Goal: Obtain resource: Obtain resource

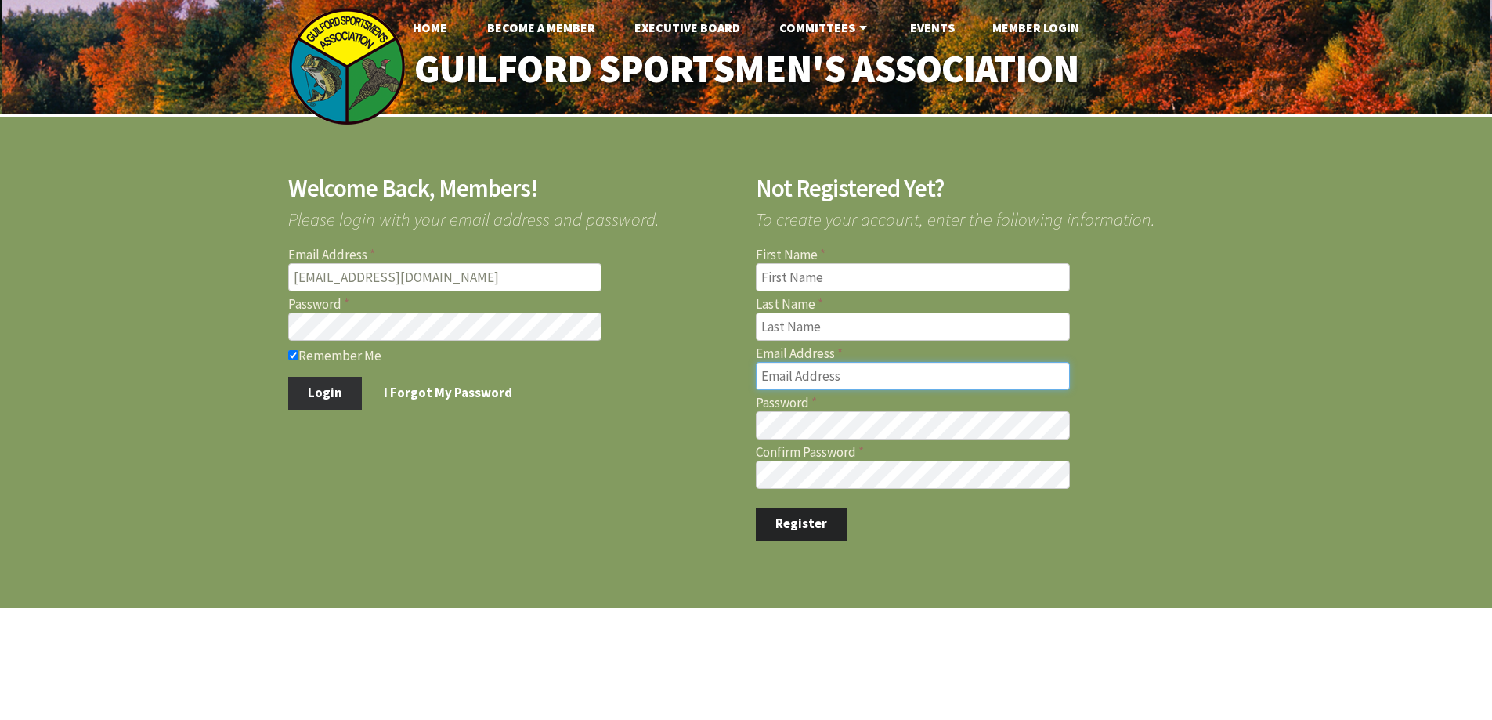
type input "[EMAIL_ADDRESS][DOMAIN_NAME]"
click at [312, 393] on button "Login" at bounding box center [325, 393] width 74 height 33
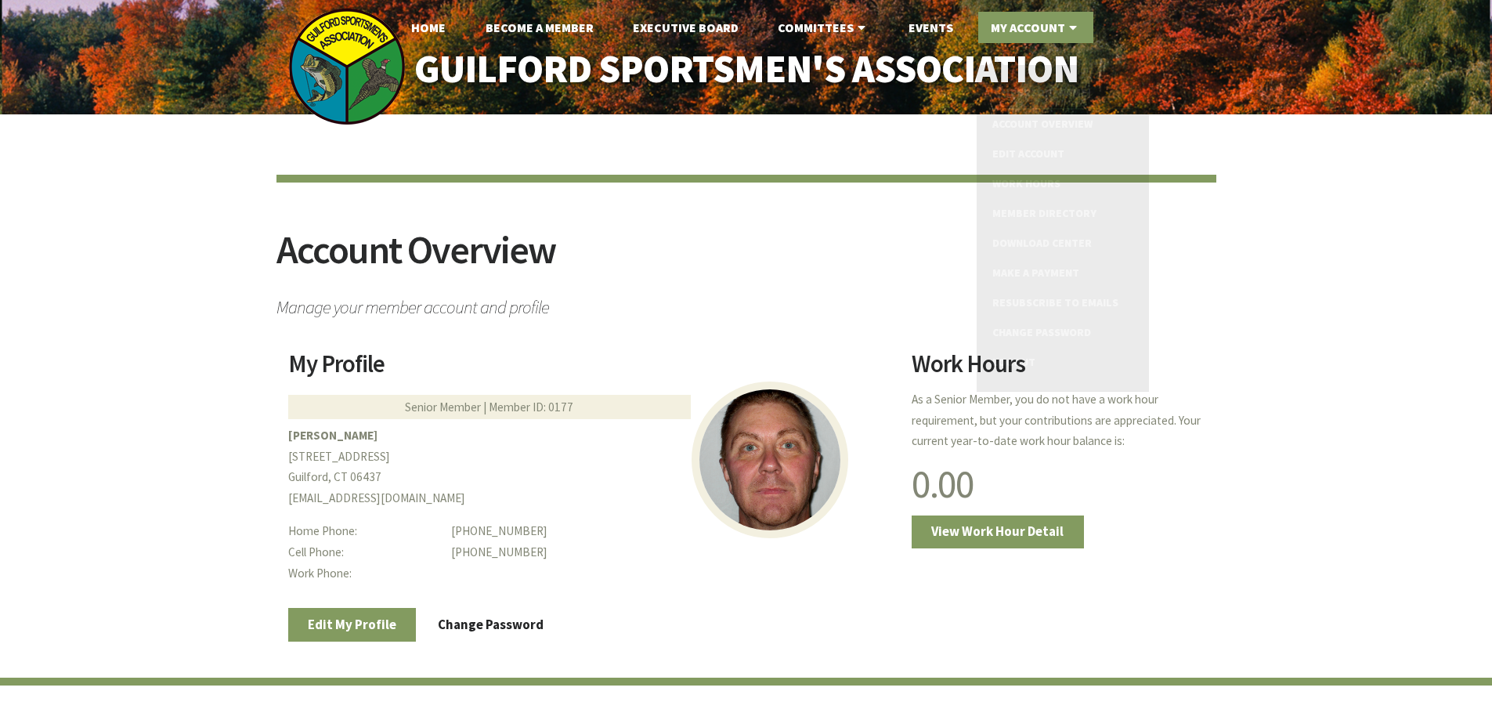
click at [1027, 27] on link "My Account" at bounding box center [1035, 27] width 115 height 31
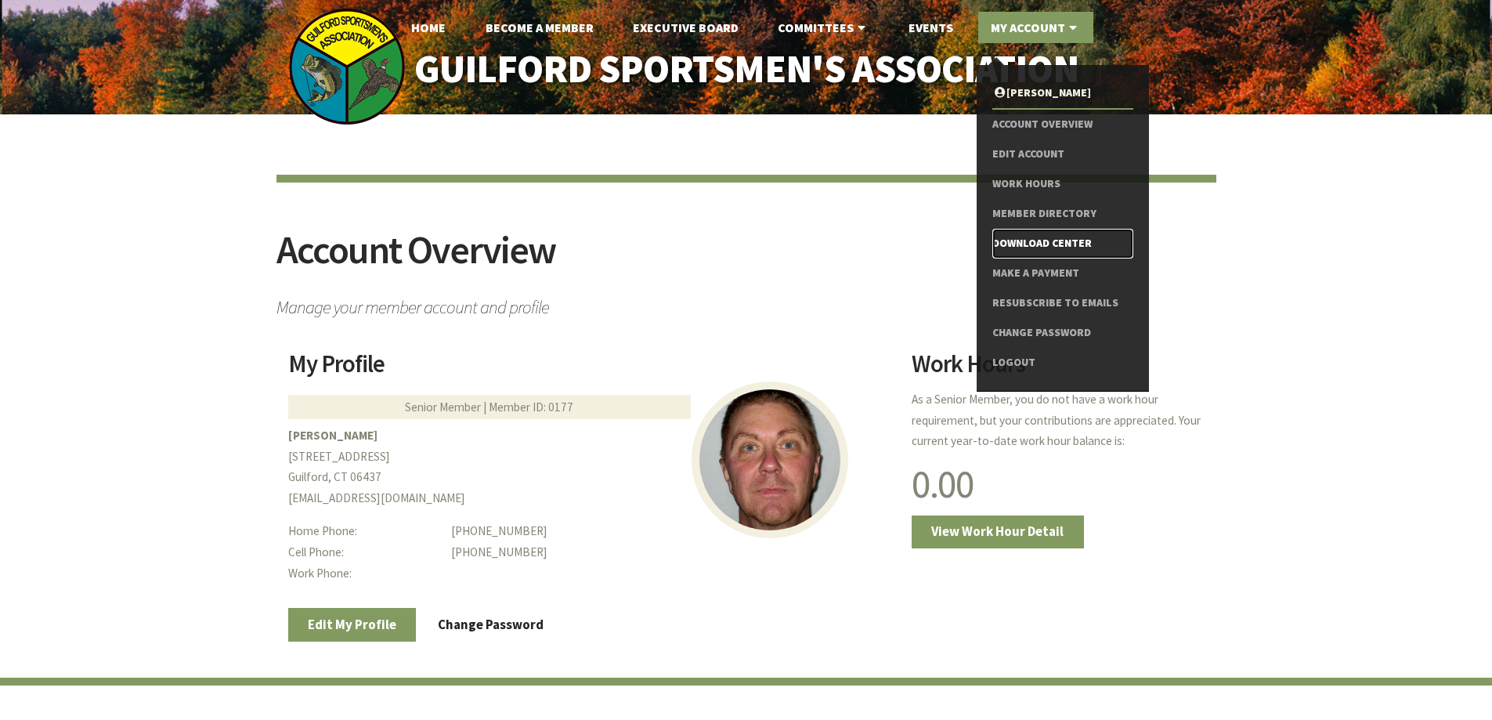
click at [1035, 242] on link "Download Center" at bounding box center [1062, 244] width 140 height 30
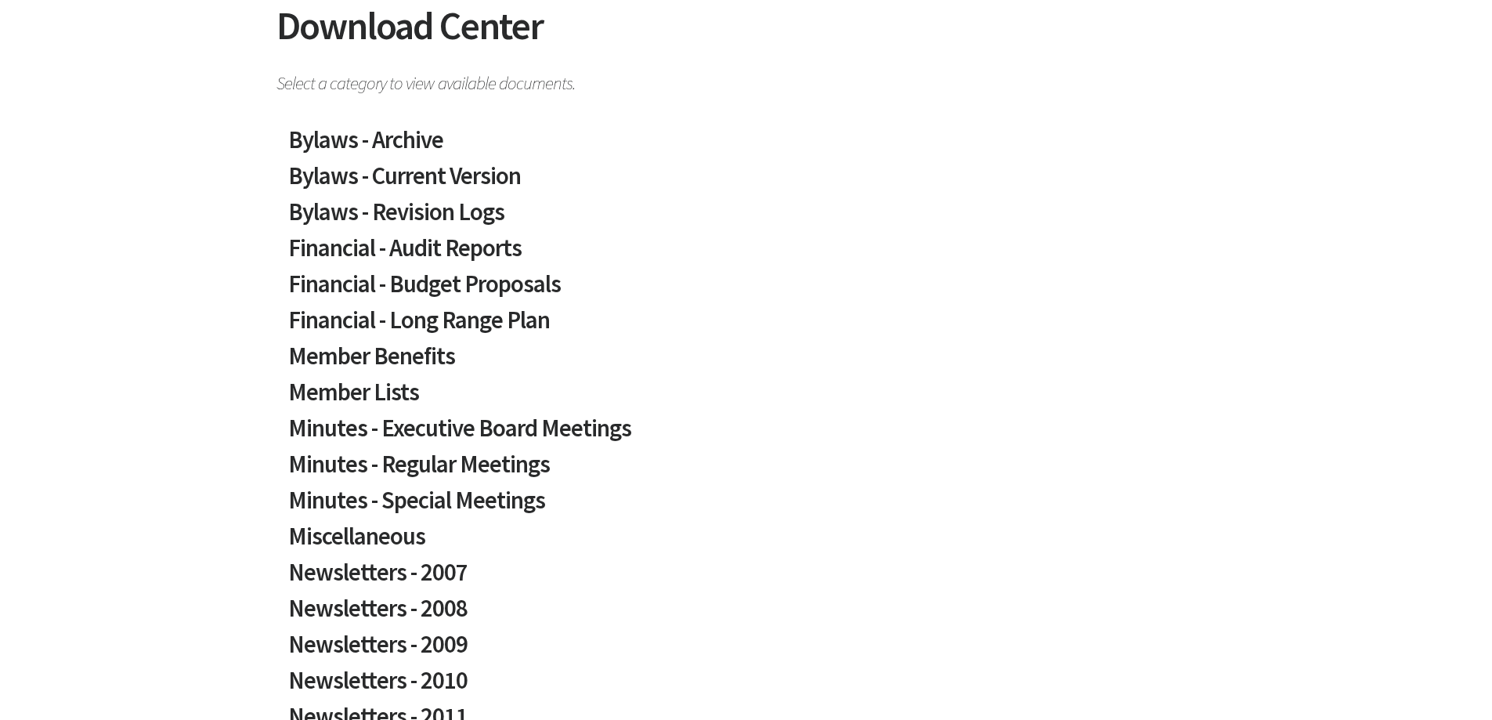
scroll to position [235, 0]
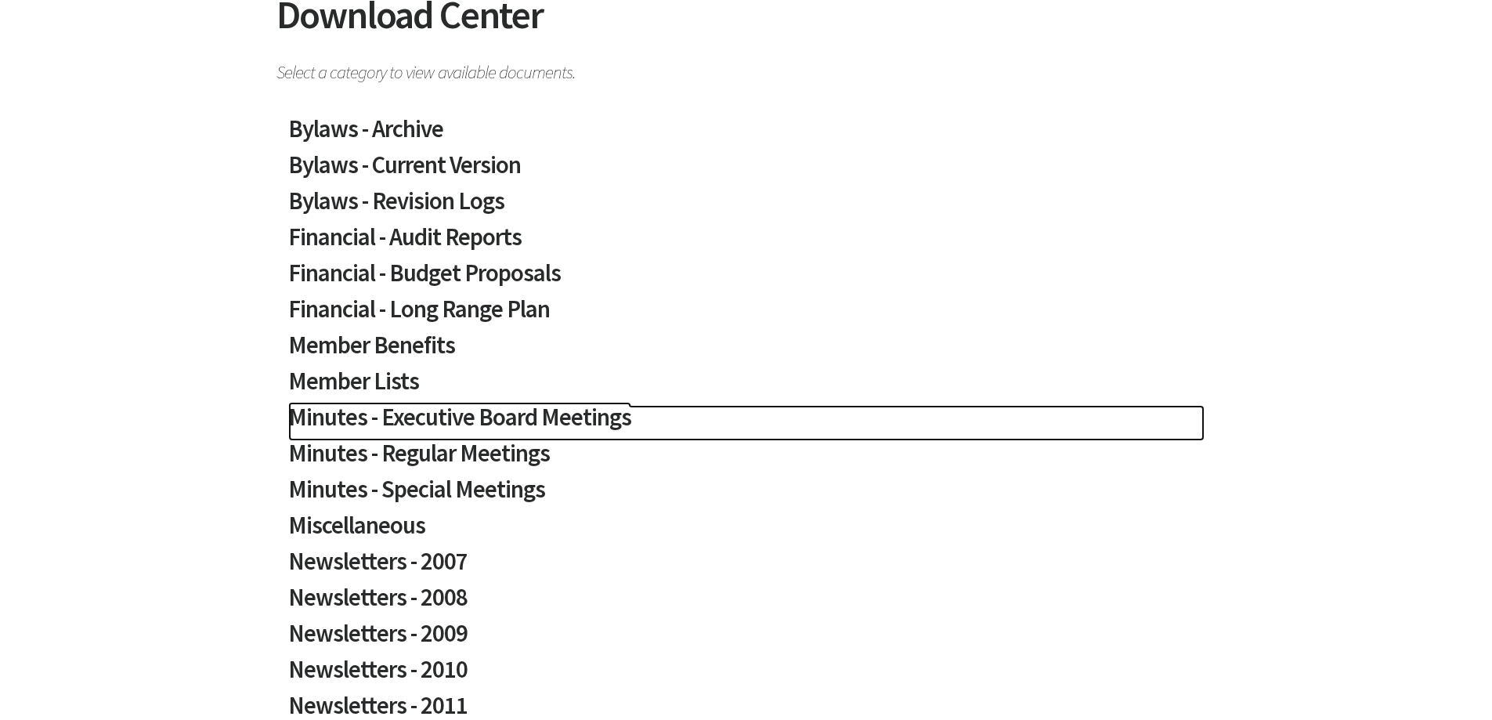
click at [511, 413] on h2 "Minutes - Executive Board Meetings" at bounding box center [746, 423] width 916 height 36
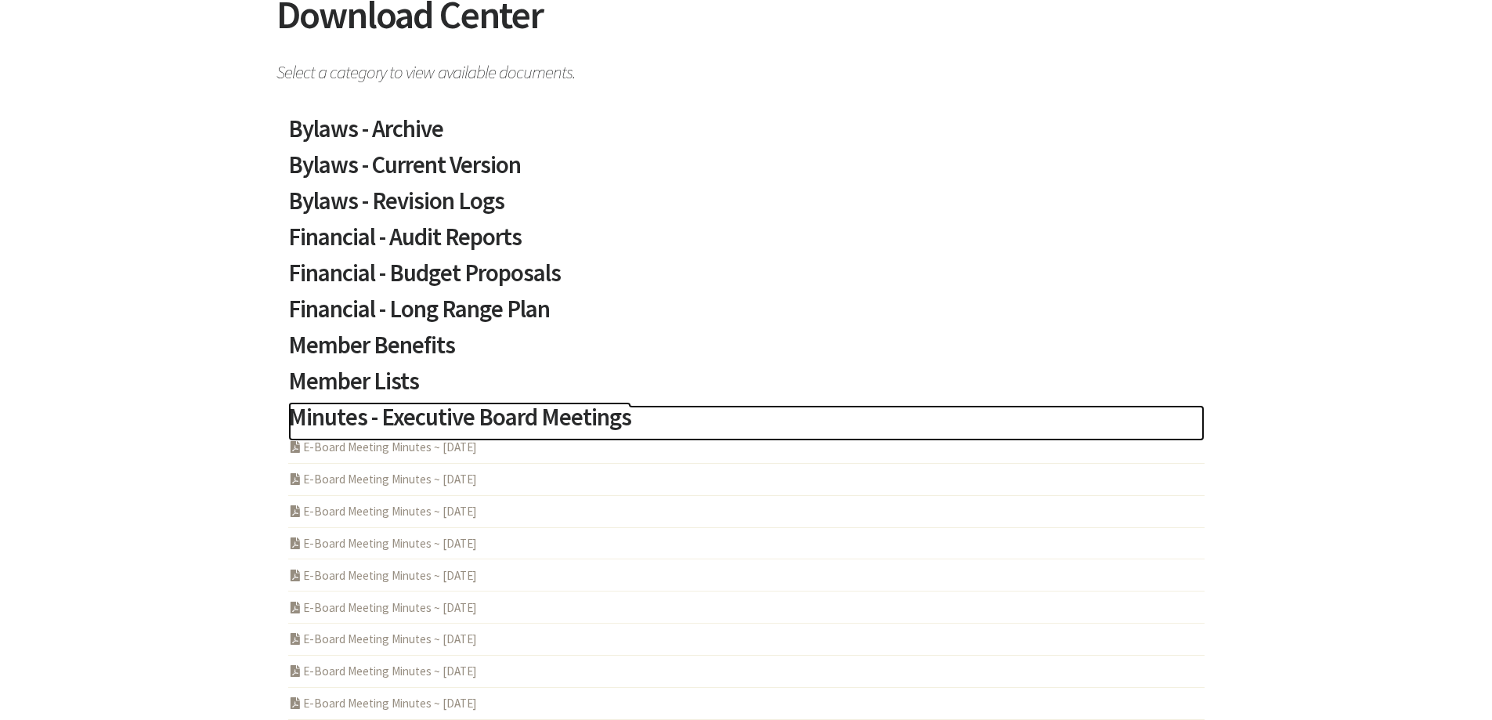
click at [511, 413] on h2 "Minutes - Executive Board Meetings" at bounding box center [746, 423] width 916 height 36
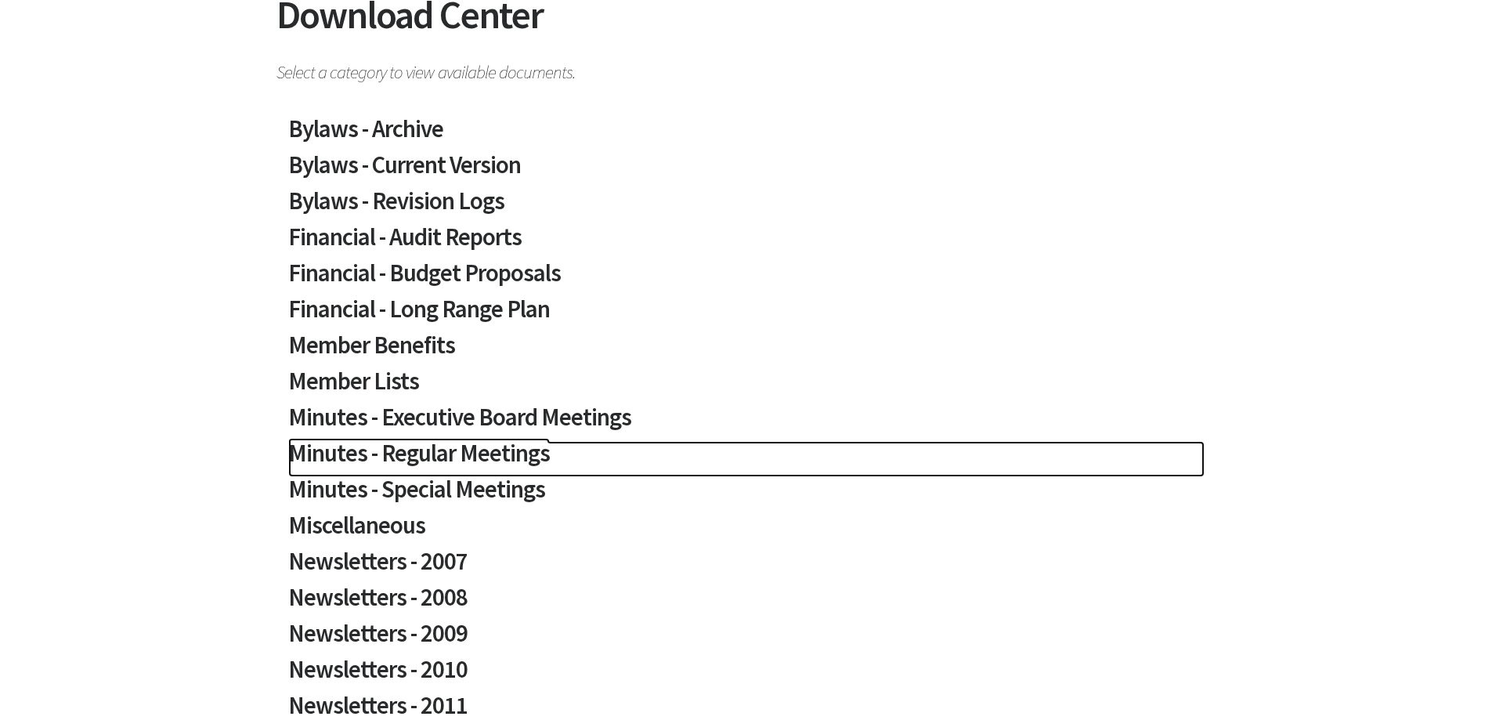
click at [473, 464] on h2 "Minutes - Regular Meetings" at bounding box center [746, 459] width 916 height 36
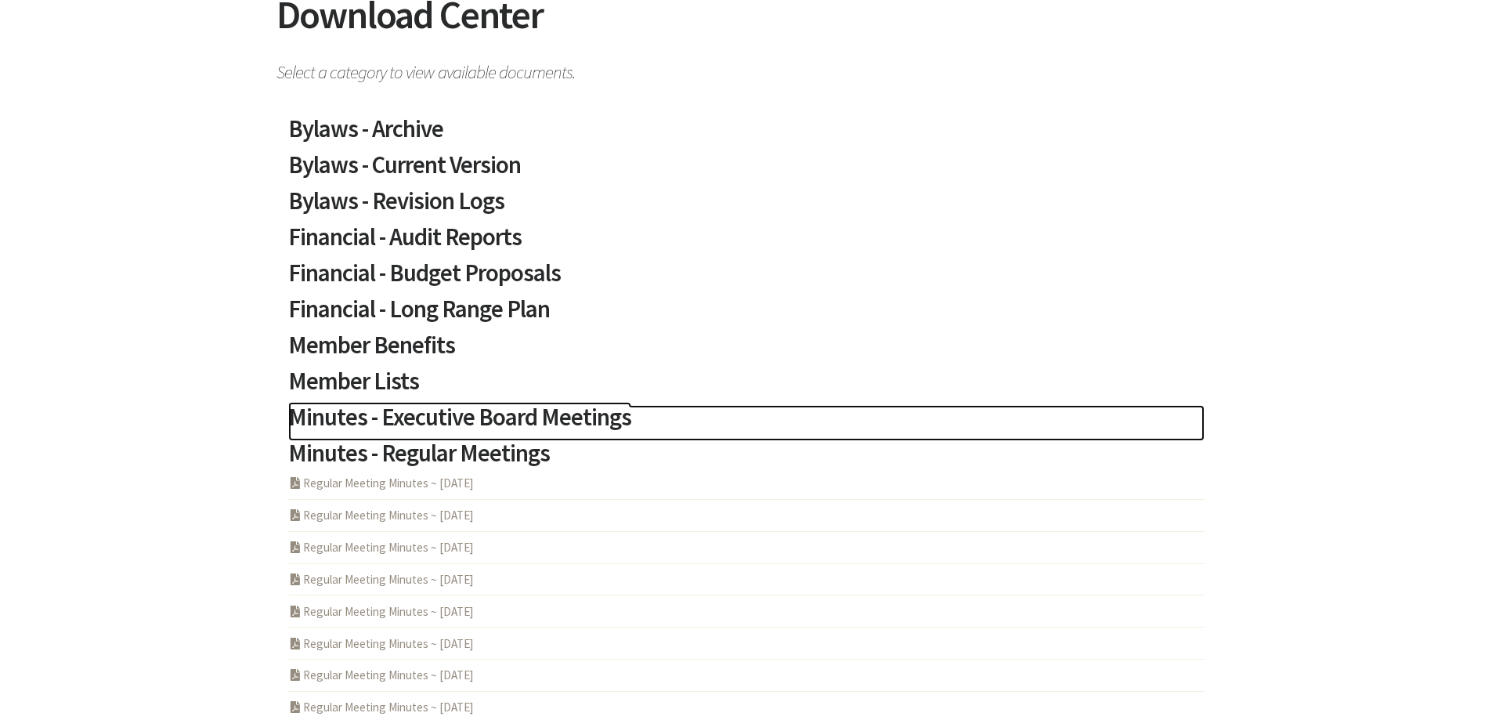
click at [504, 421] on h2 "Minutes - Executive Board Meetings" at bounding box center [746, 423] width 916 height 36
